Goal: Task Accomplishment & Management: Manage account settings

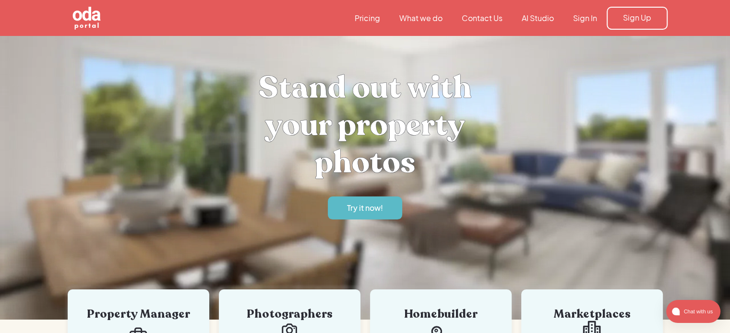
click at [585, 20] on link "Sign In" at bounding box center [584, 18] width 43 height 11
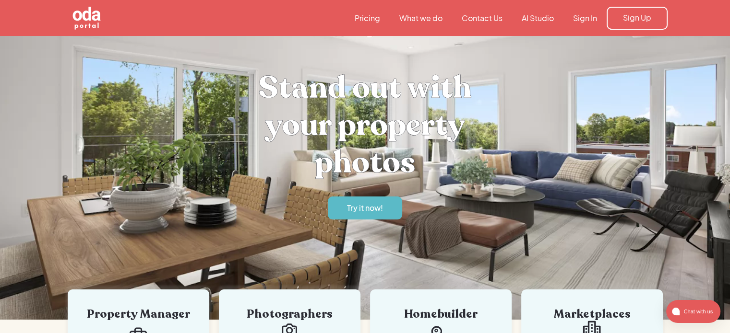
click at [589, 19] on link "Sign In" at bounding box center [584, 18] width 43 height 11
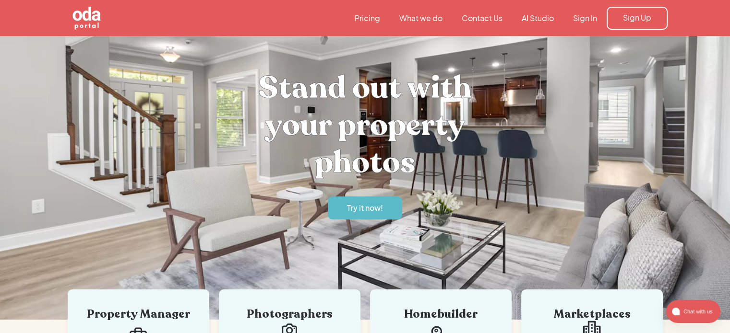
click at [571, 21] on link "Sign In" at bounding box center [584, 18] width 43 height 11
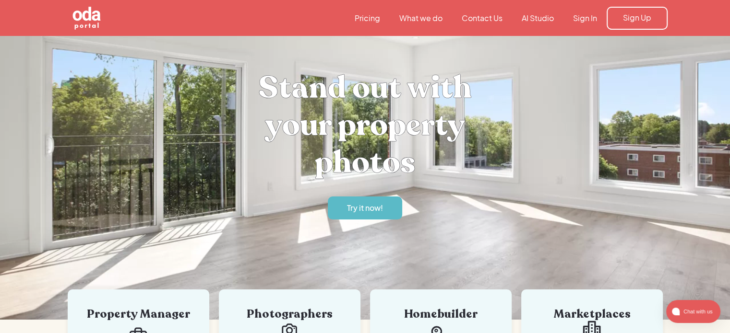
click at [578, 13] on link "Sign In" at bounding box center [584, 18] width 43 height 11
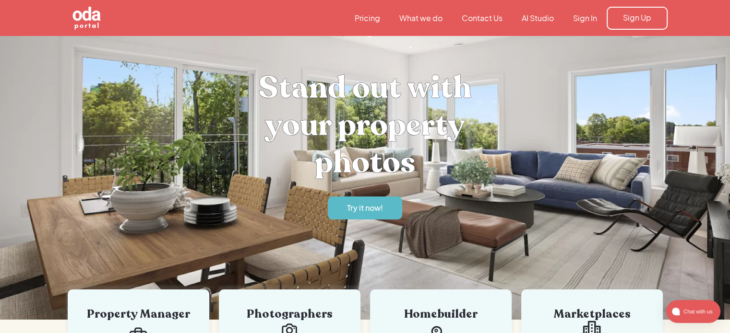
click at [587, 25] on nav "Pricing What we do Contact Us AI Studio Sign In Sign Up" at bounding box center [506, 18] width 322 height 23
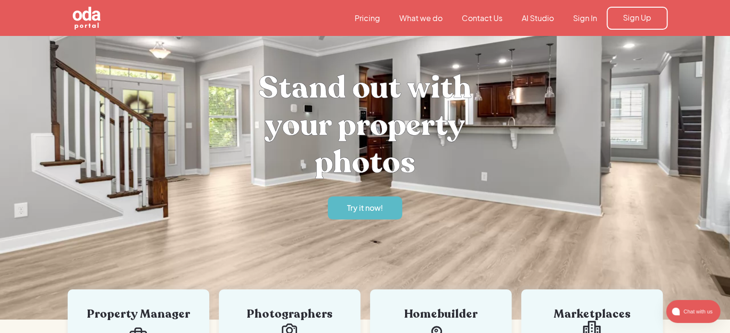
click at [584, 20] on link "Sign In" at bounding box center [584, 18] width 43 height 11
